Goal: Find specific page/section: Find specific page/section

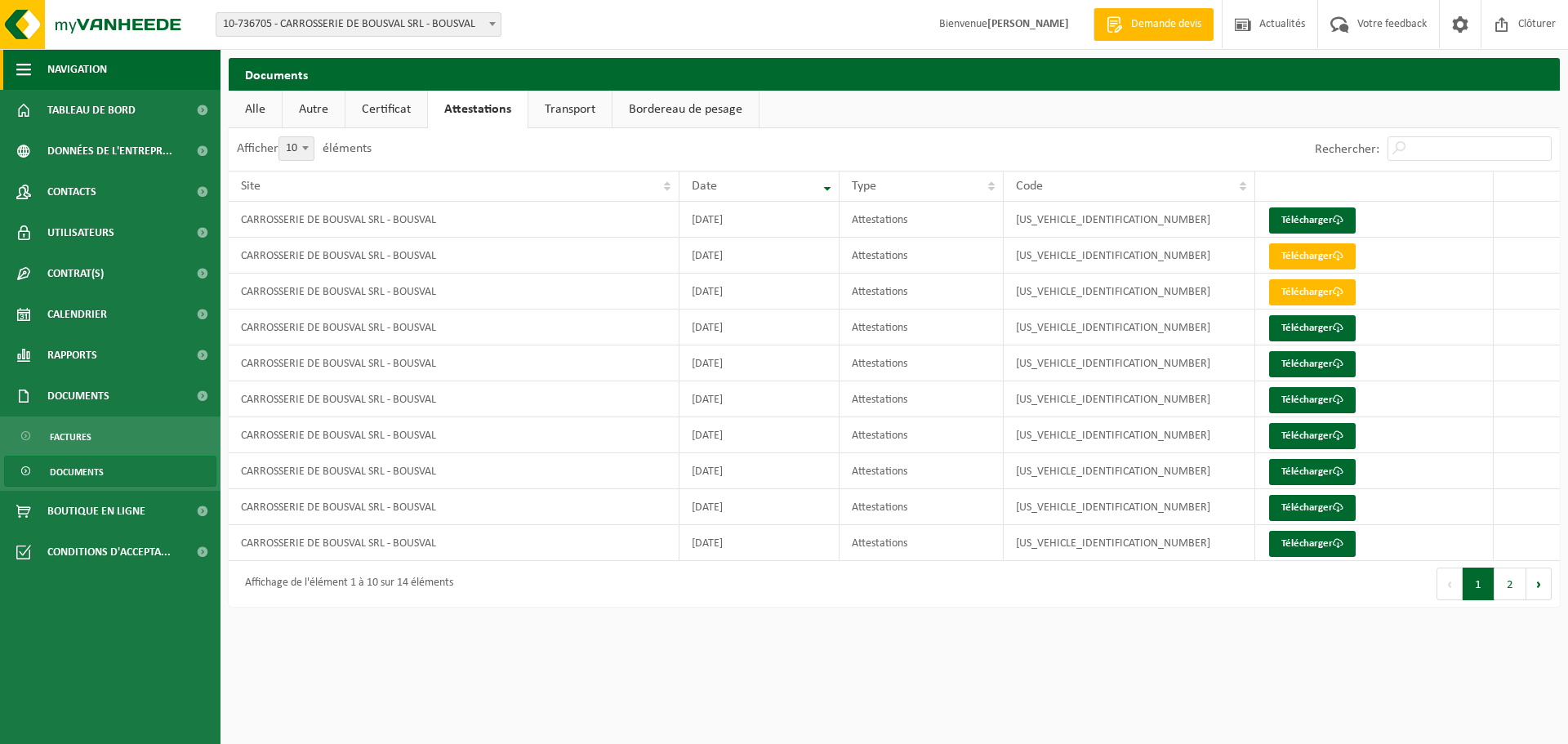
click at [79, 66] on span "Navigation" at bounding box center [77, 69] width 60 height 41
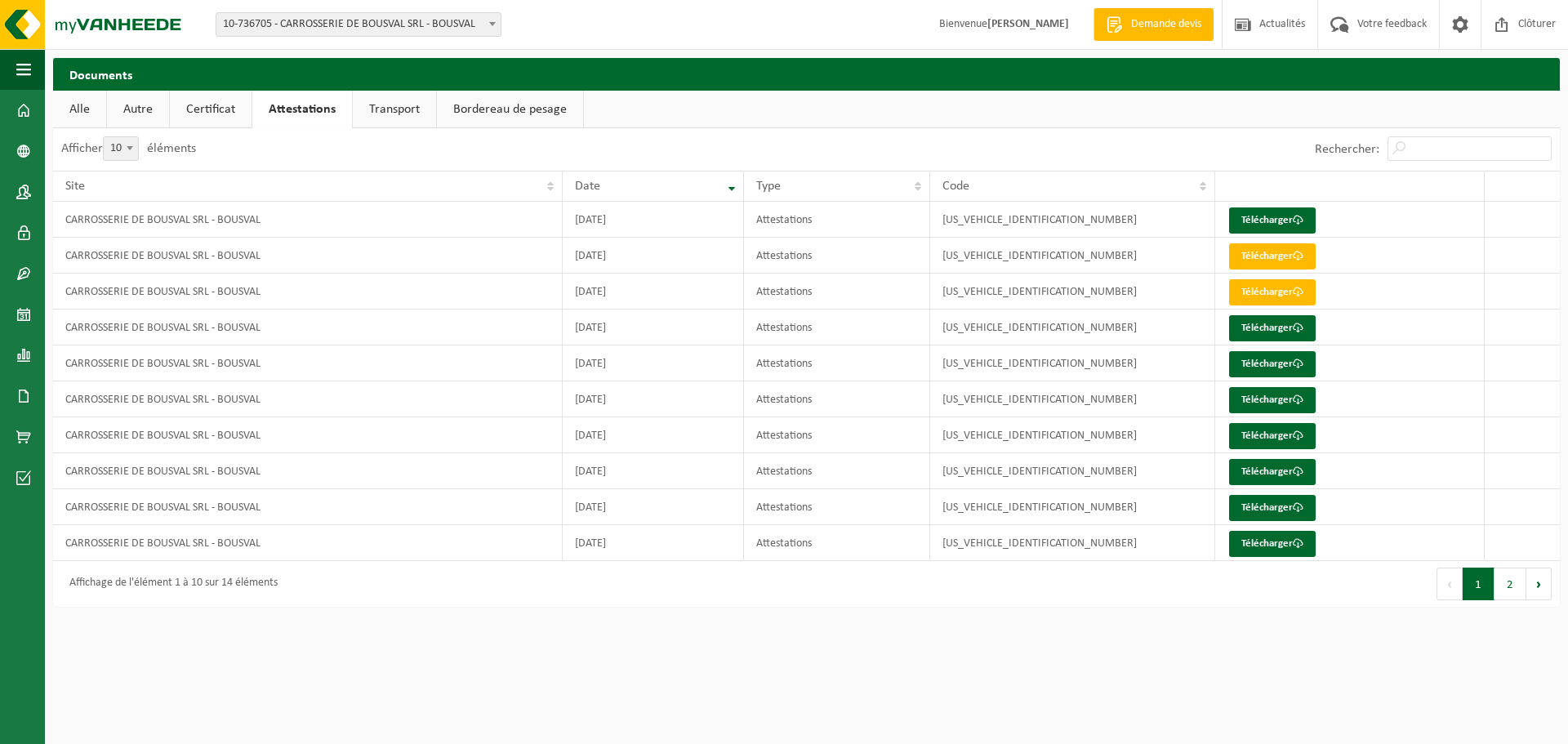
click at [79, 66] on h2 "Documents" at bounding box center [806, 74] width 1507 height 32
click at [30, 69] on span "button" at bounding box center [23, 69] width 15 height 41
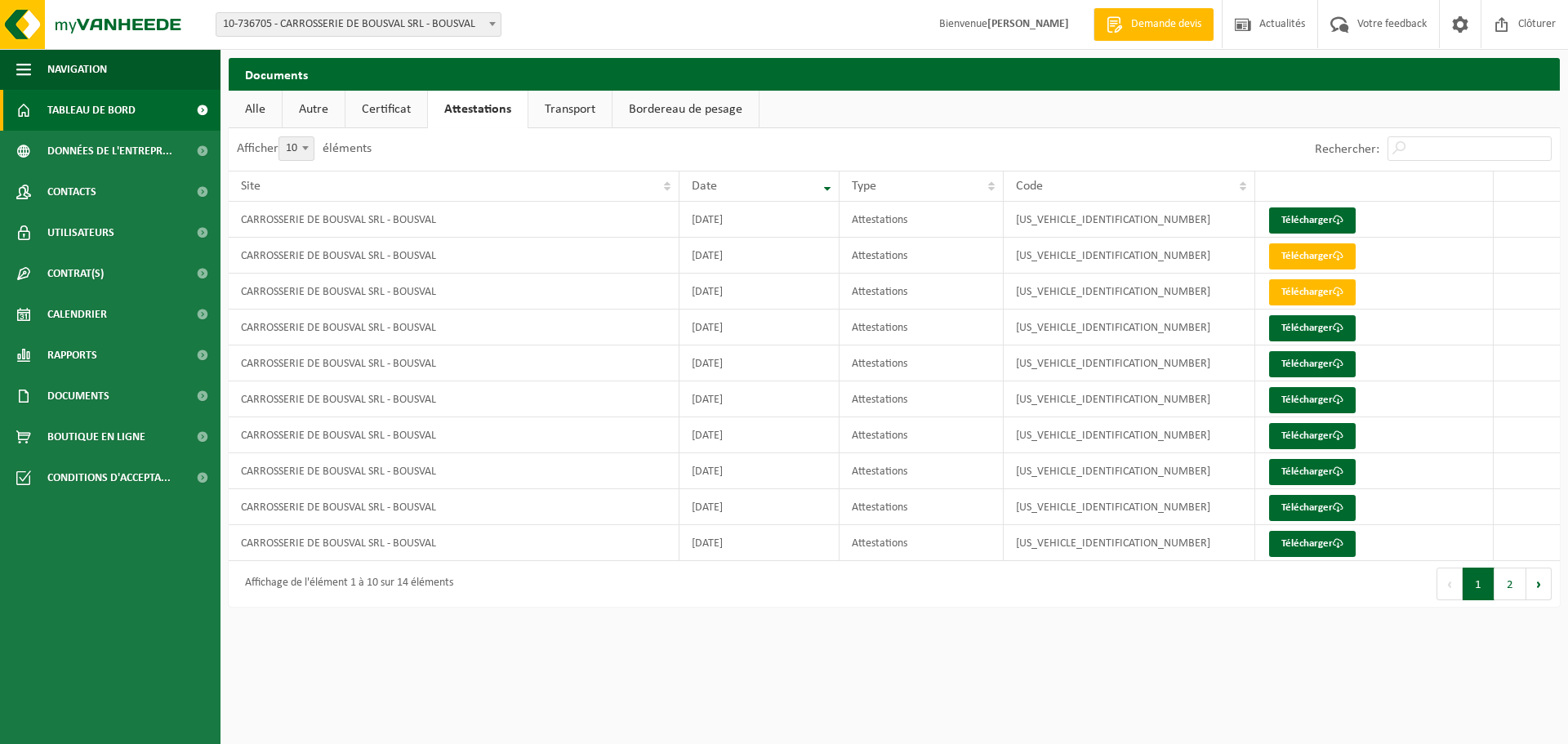
click at [106, 104] on span "Tableau de bord" at bounding box center [91, 110] width 88 height 41
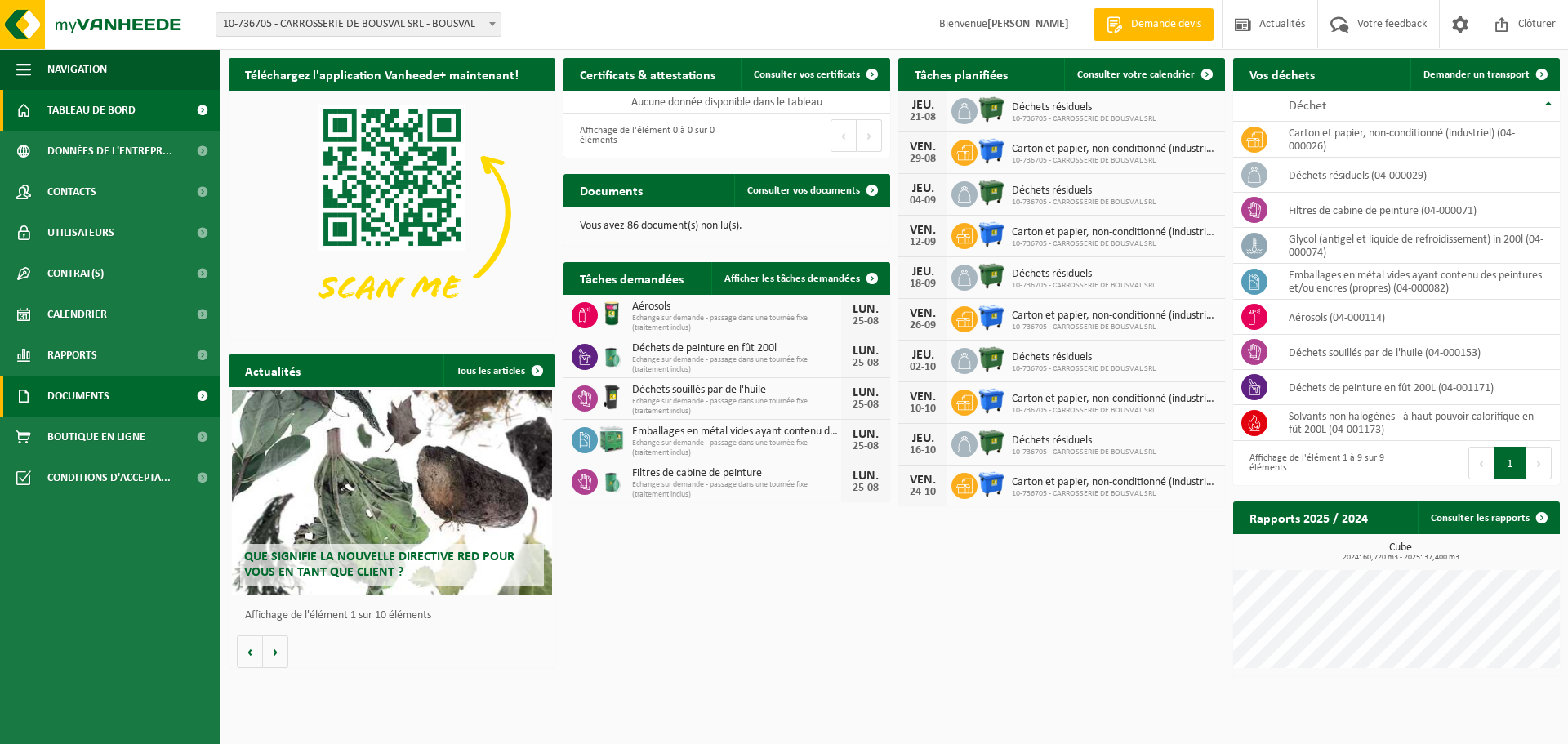
click at [88, 398] on span "Documents" at bounding box center [78, 396] width 62 height 41
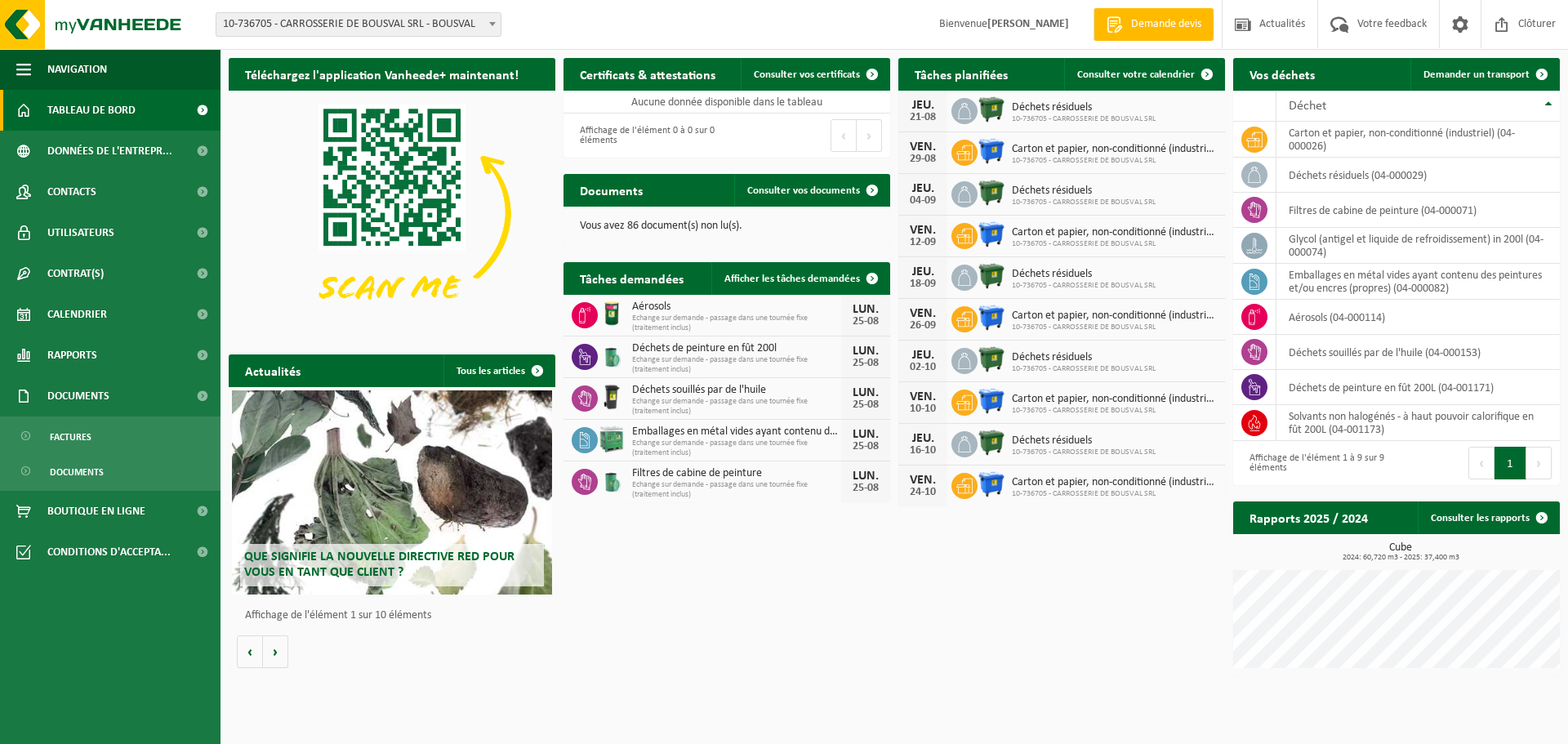
click at [926, 674] on div "Téléchargez l'application Vanheede+ maintenant! Cachez Certificats & attestatio…" at bounding box center [894, 367] width 1340 height 634
